Goal: Information Seeking & Learning: Get advice/opinions

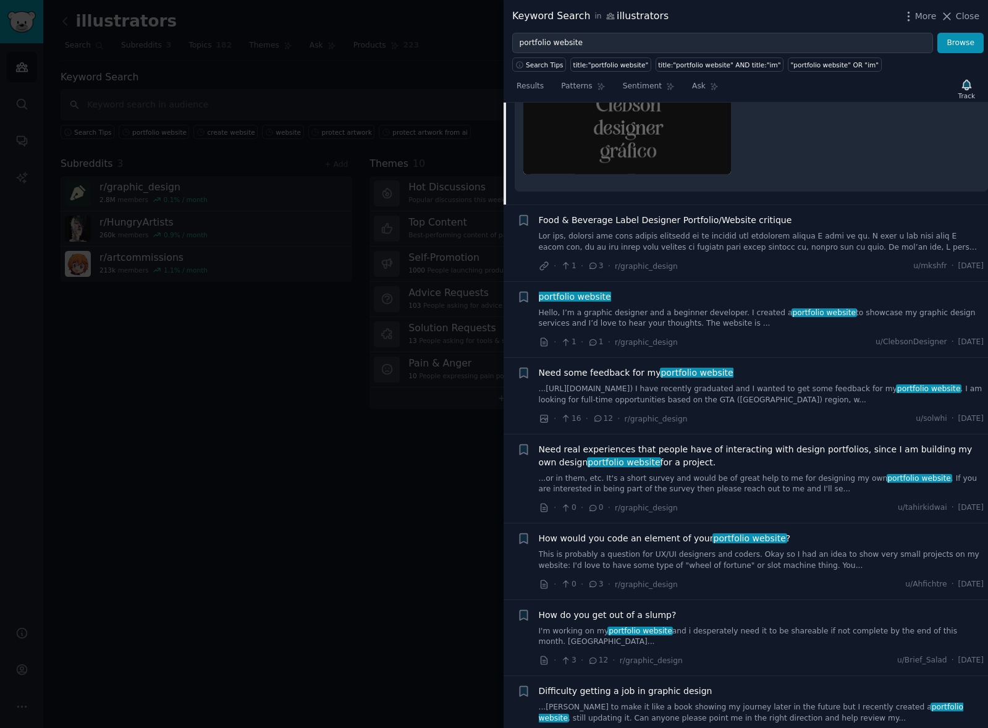
scroll to position [362, 0]
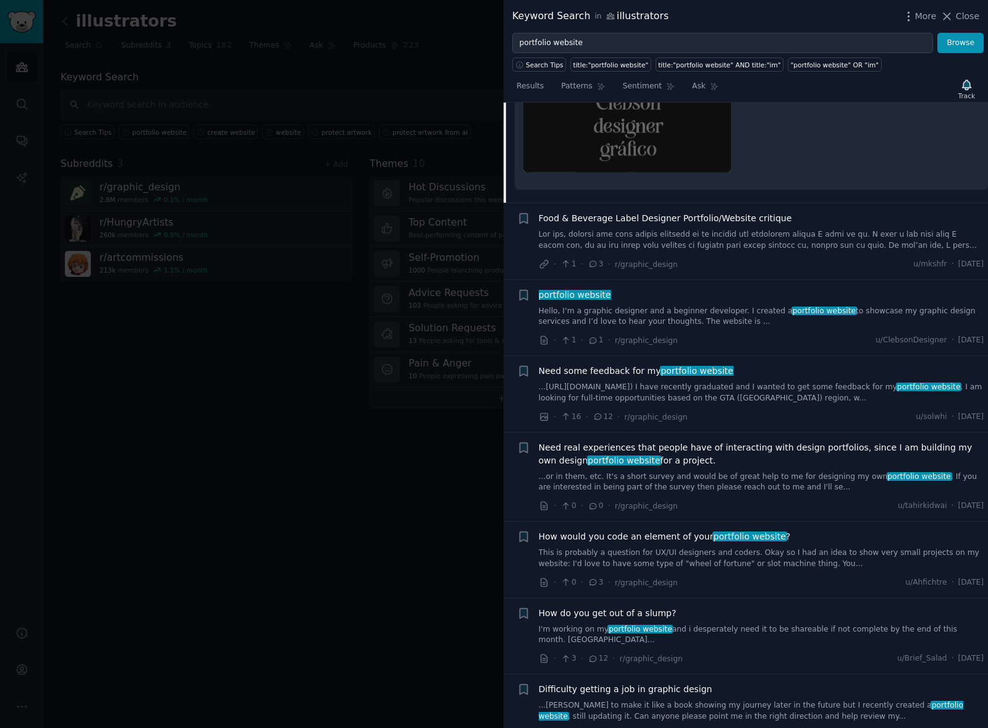
click at [728, 484] on link "...or in them, etc. It's a short survey and would be of great help to me for de…" at bounding box center [761, 482] width 445 height 22
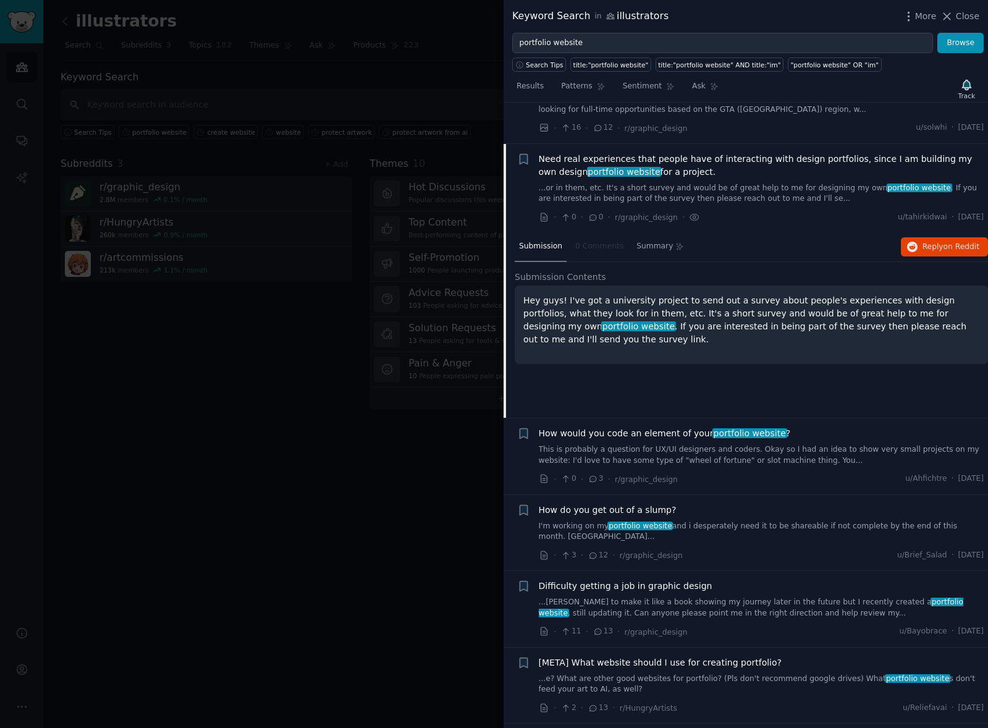
scroll to position [400, 0]
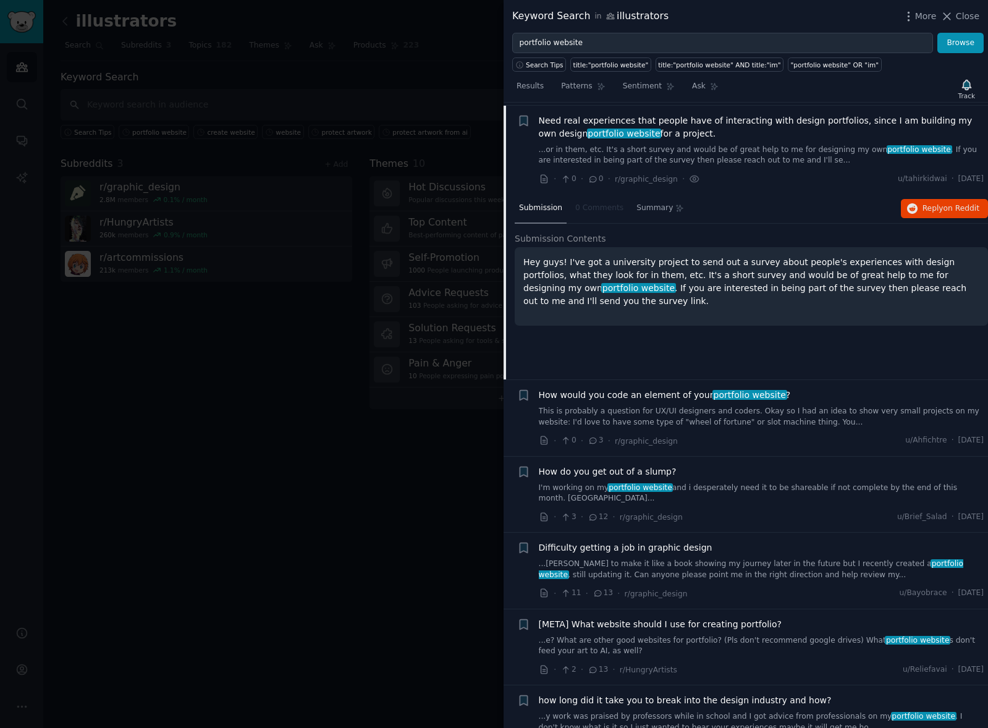
click at [358, 431] on div at bounding box center [494, 364] width 988 height 728
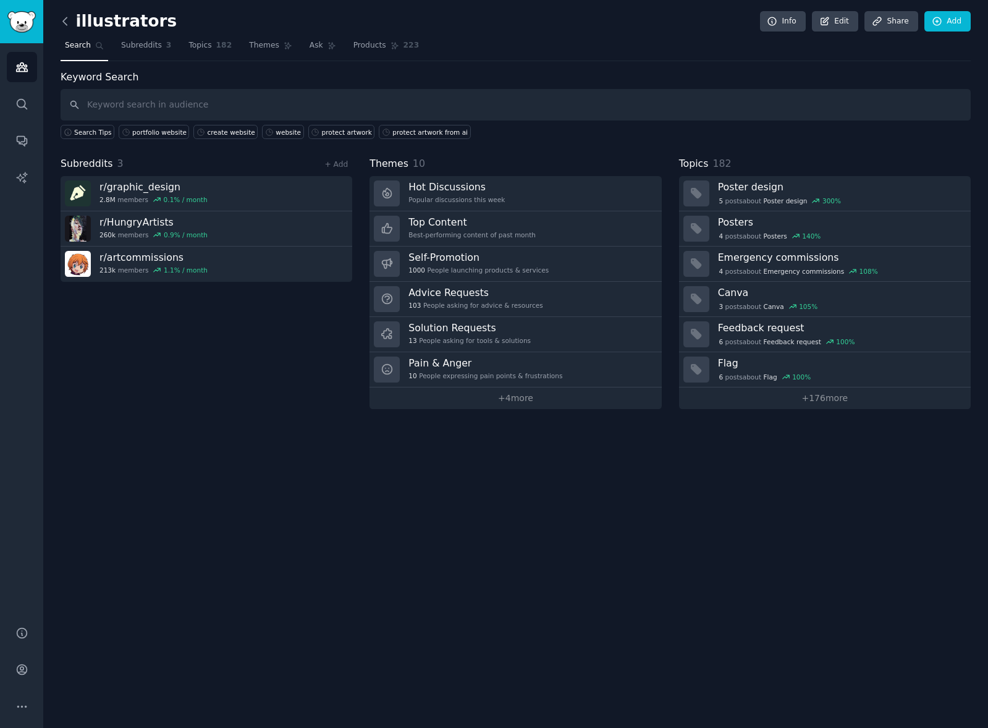
click at [64, 19] on icon at bounding box center [65, 21] width 13 height 13
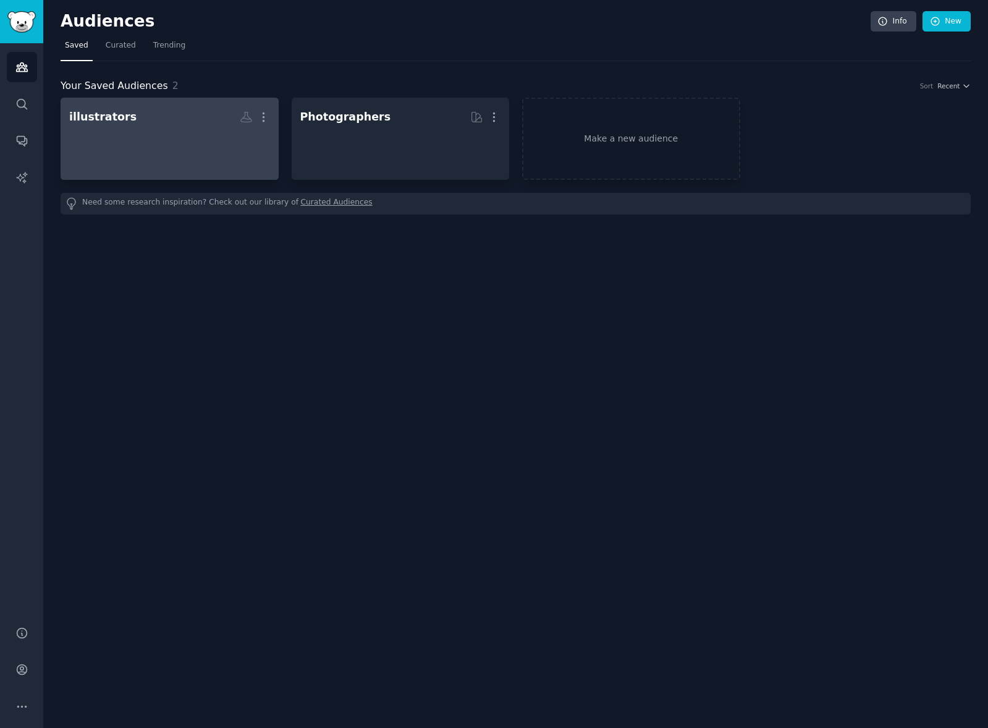
scroll to position [-1, 0]
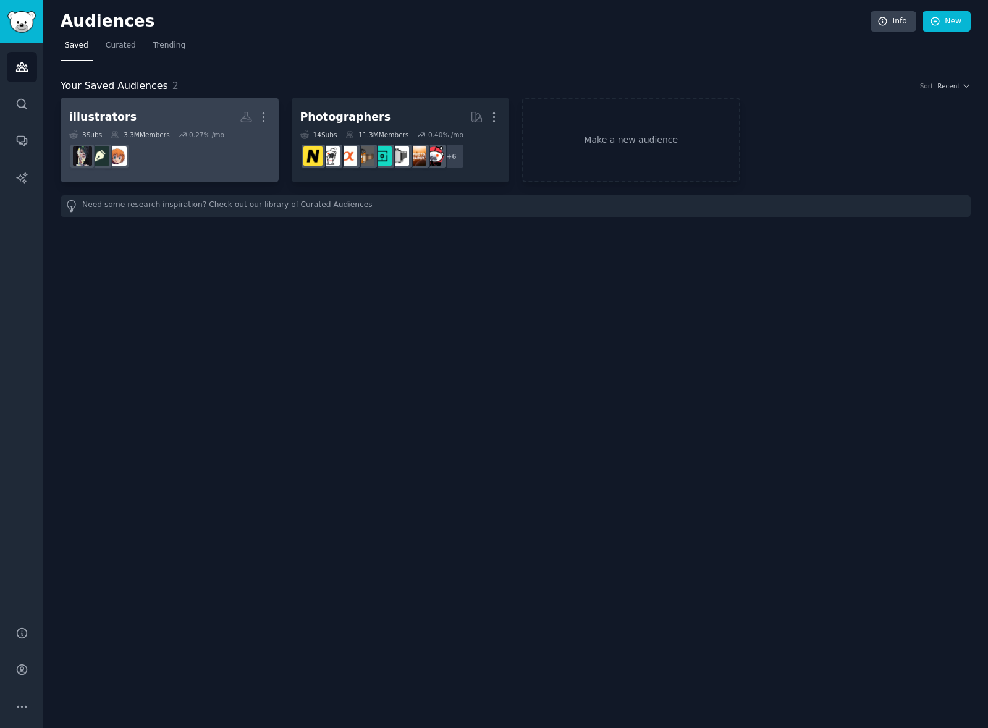
click at [163, 128] on div "illustrators More 3 Sub s 3.3M Members 0.27 % /mo" at bounding box center [169, 139] width 201 height 67
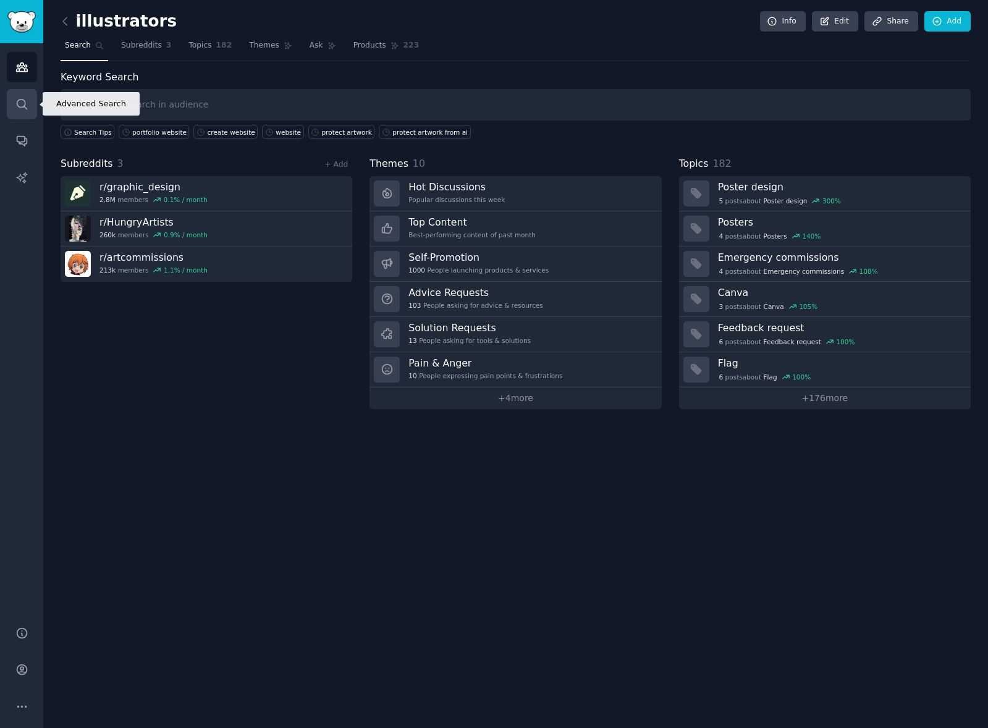
scroll to position [1, 0]
click at [19, 103] on icon "Sidebar" at bounding box center [21, 104] width 13 height 13
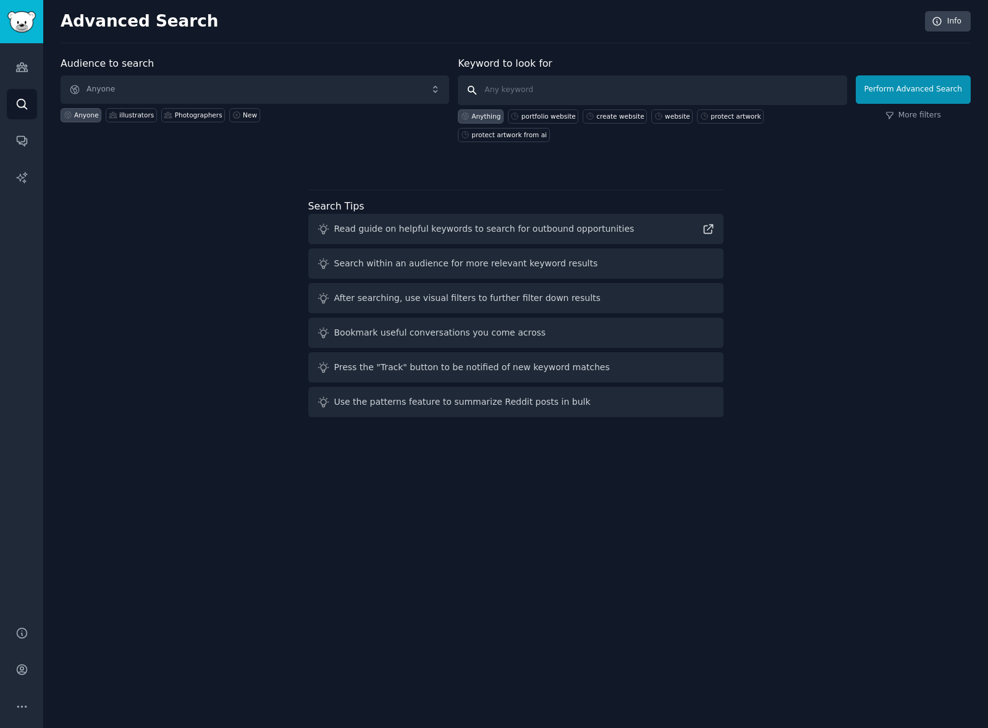
click at [513, 86] on input "text" at bounding box center [652, 90] width 389 height 30
type input "wix alternative"
click at [915, 89] on button "Perform Advanced Search" at bounding box center [913, 89] width 115 height 28
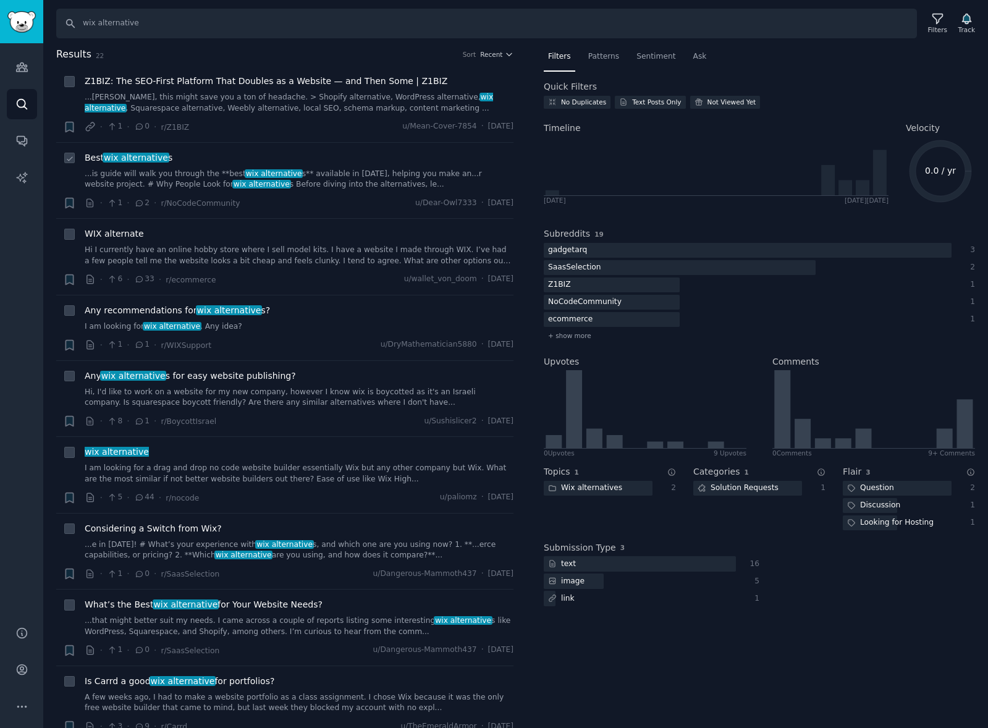
click at [418, 173] on link "...is guide will walk you through the **best wix alternative s** available in […" at bounding box center [299, 180] width 429 height 22
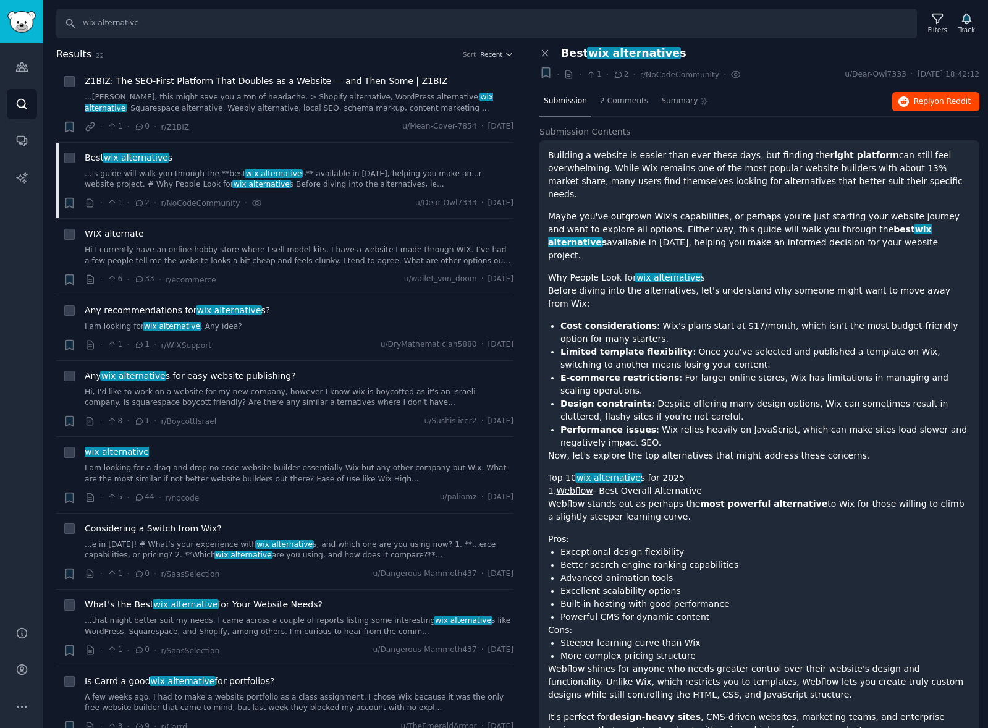
click at [936, 101] on span "on Reddit" at bounding box center [953, 101] width 36 height 9
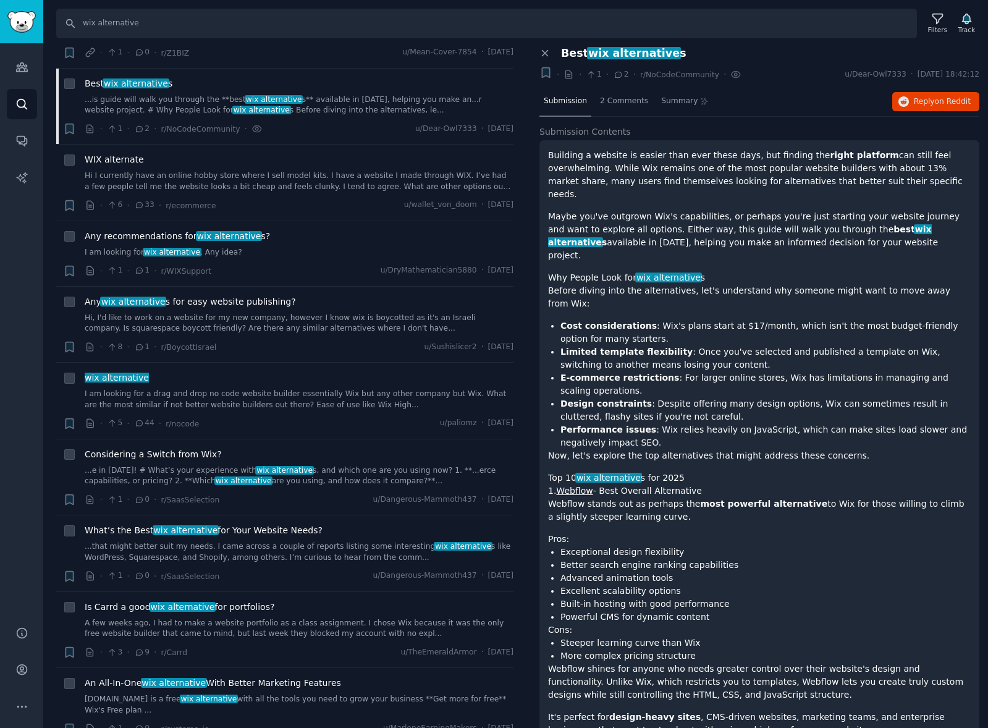
scroll to position [76, 0]
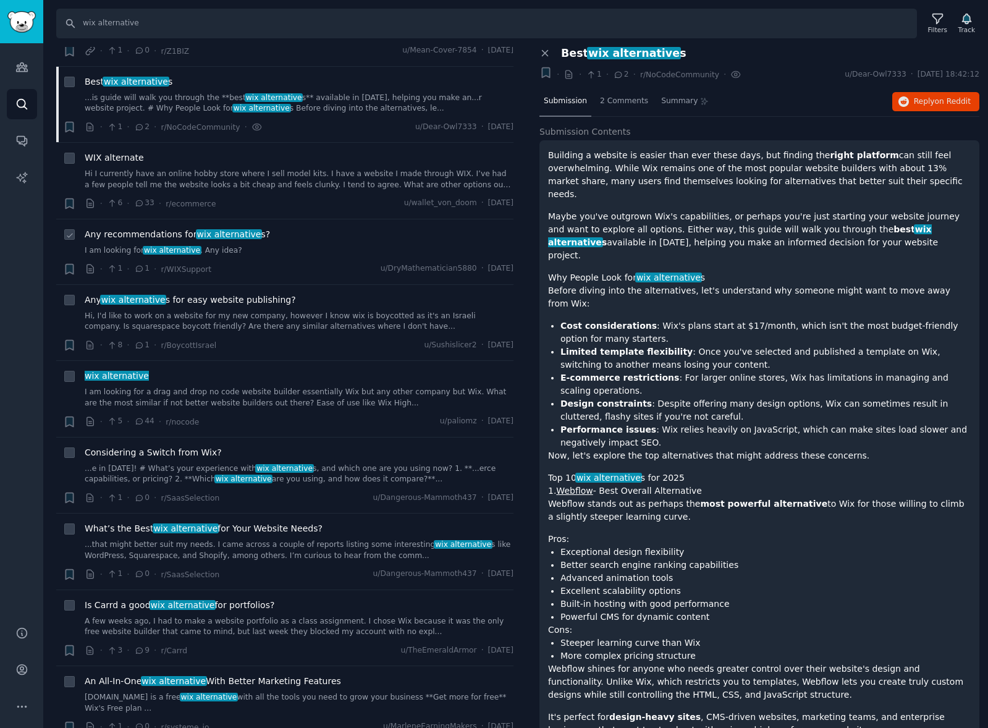
click at [264, 240] on div "Any recommendations for wix alternative s? I am looking for wix alternative . A…" at bounding box center [299, 242] width 429 height 28
click at [151, 242] on div "Any recommendations for wix alternative s? I am looking for wix alternative . A…" at bounding box center [299, 242] width 429 height 28
click at [99, 250] on link "I am looking for wix alternative . Any idea?" at bounding box center [299, 250] width 429 height 11
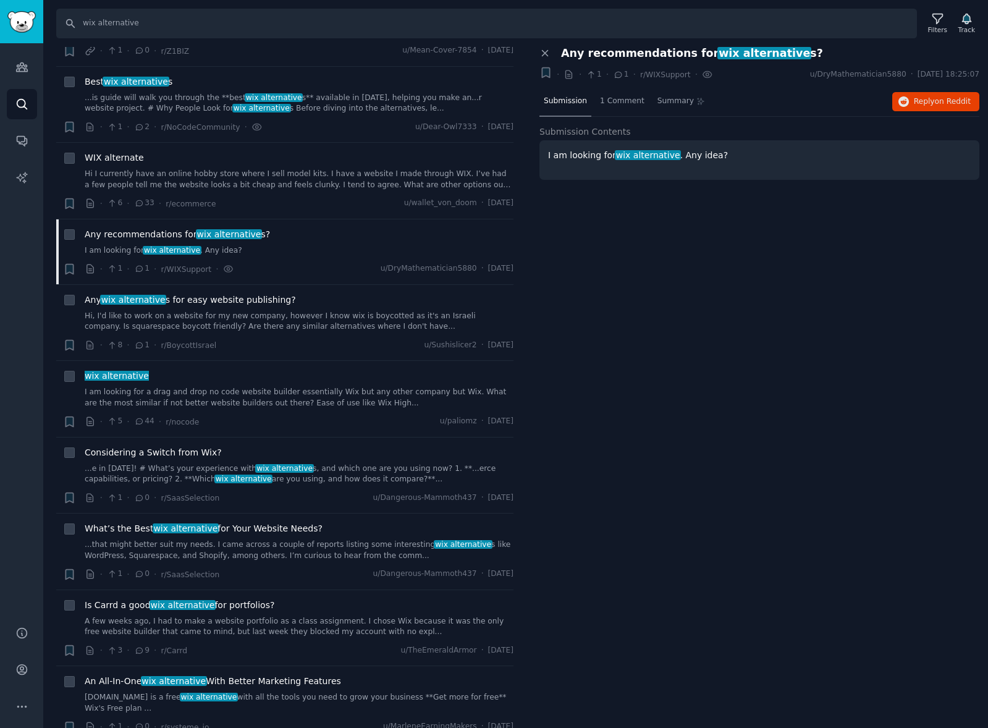
click at [615, 154] on span "wix alternative" at bounding box center [648, 155] width 66 height 10
click at [789, 159] on p "I am looking for wix alternative . Any idea?" at bounding box center [759, 155] width 423 height 13
click at [937, 107] on button "Reply on Reddit" at bounding box center [935, 102] width 87 height 20
